Goal: Navigation & Orientation: Go to known website

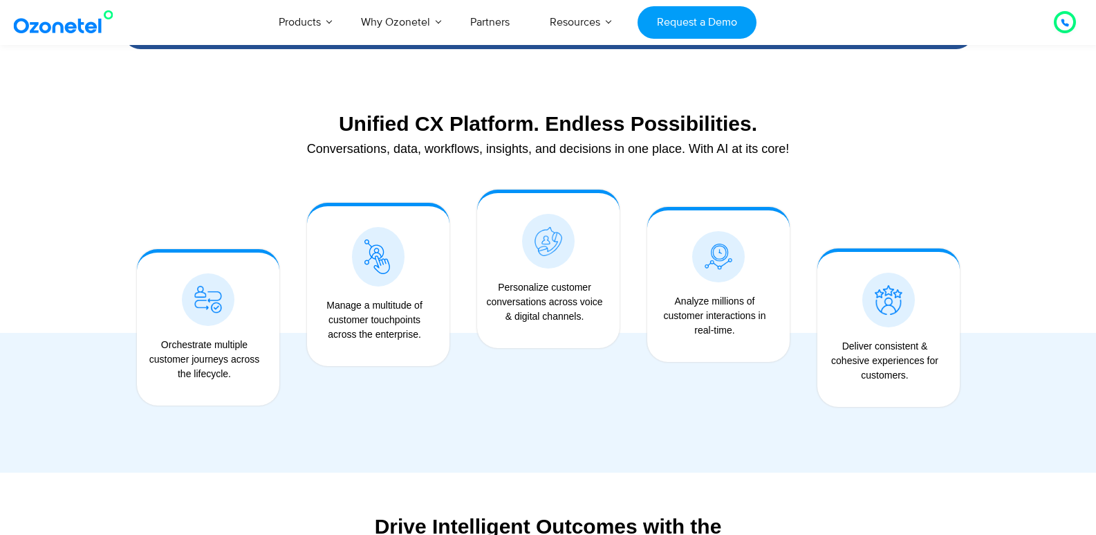
scroll to position [1314, 0]
